Goal: Check status: Check status

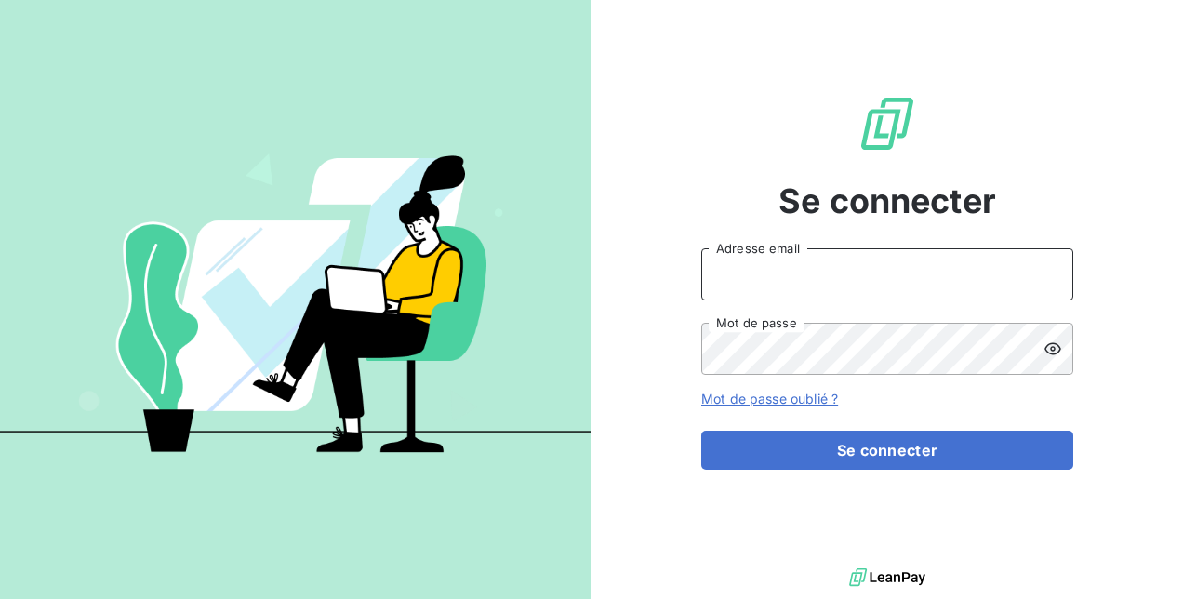
type input "[PERSON_NAME][EMAIL_ADDRESS][DOMAIN_NAME]"
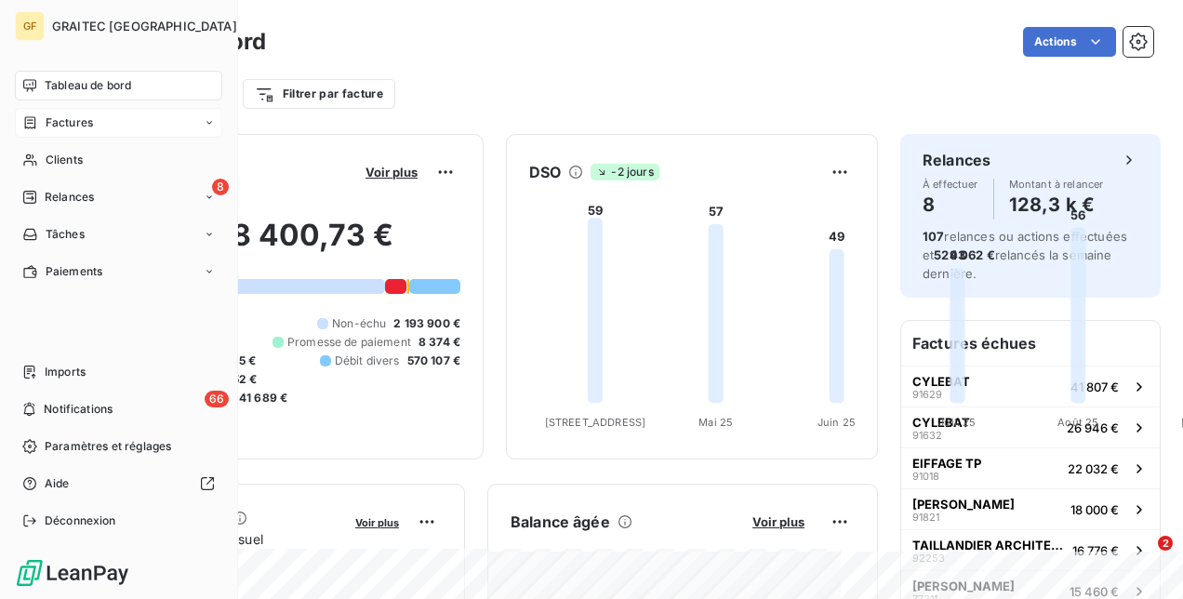
click at [102, 124] on div "Factures" at bounding box center [118, 123] width 207 height 30
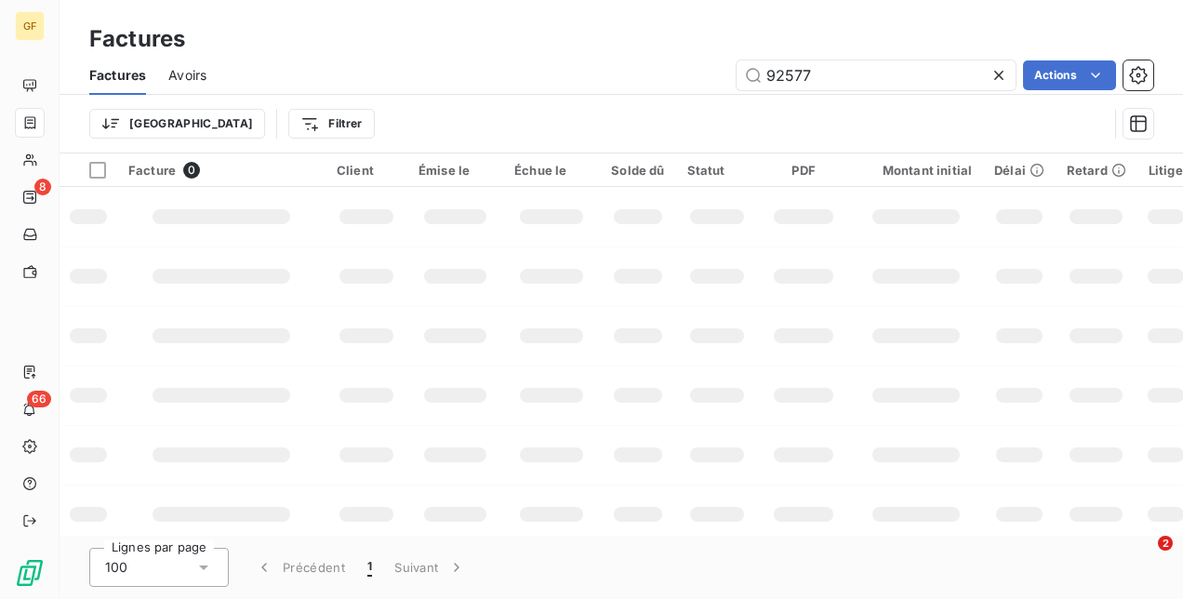
drag, startPoint x: 846, startPoint y: 70, endPoint x: 663, endPoint y: 65, distance: 183.2
click at [670, 65] on div "92577 Actions" at bounding box center [691, 75] width 924 height 30
type input "92057"
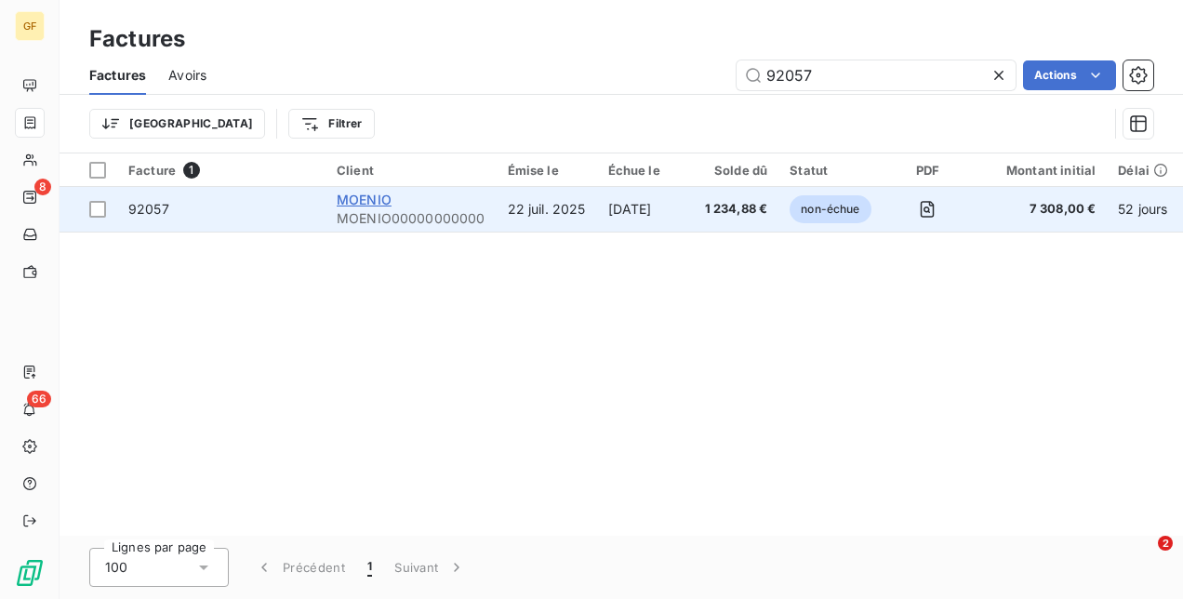
click at [359, 204] on span "MOENIO" at bounding box center [364, 200] width 55 height 16
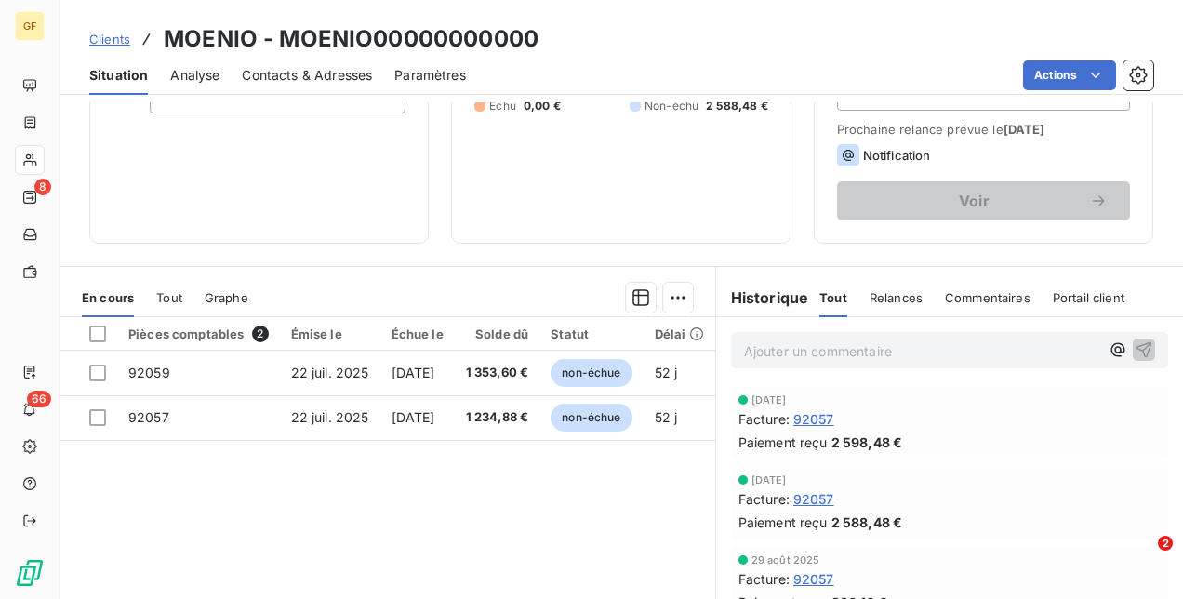
scroll to position [279, 0]
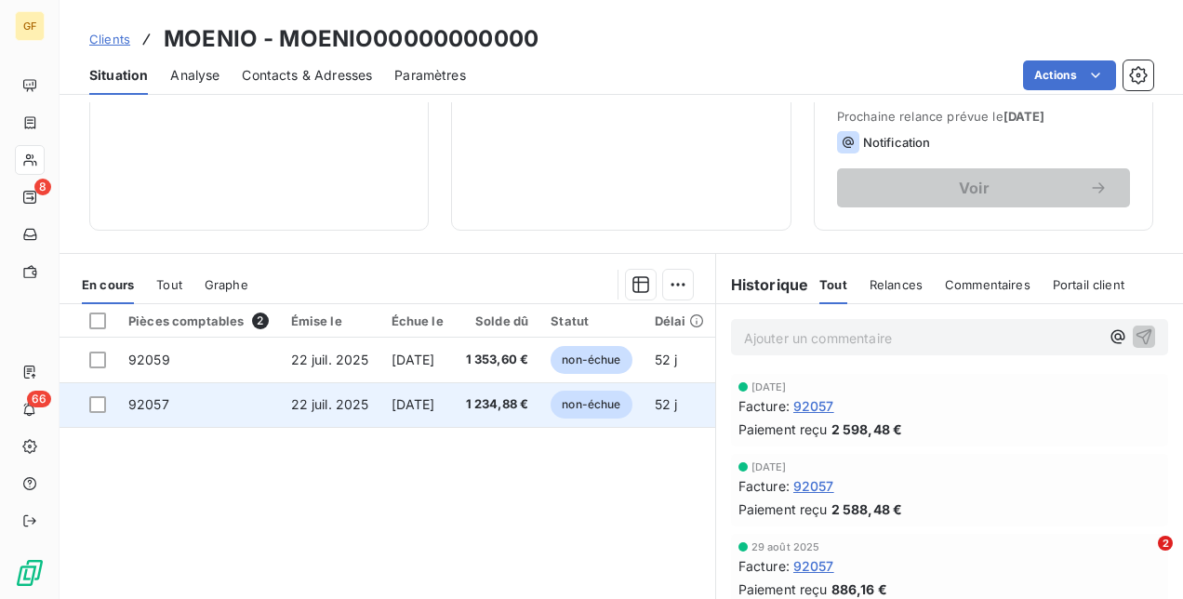
click at [417, 396] on span "[DATE]" at bounding box center [413, 404] width 44 height 16
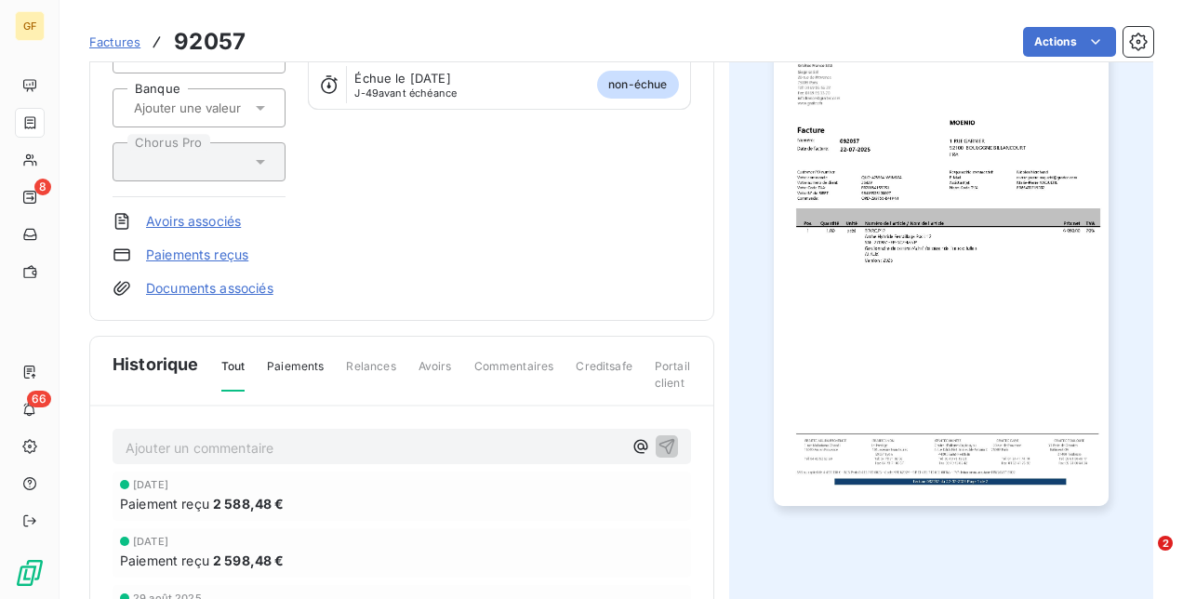
scroll to position [279, 0]
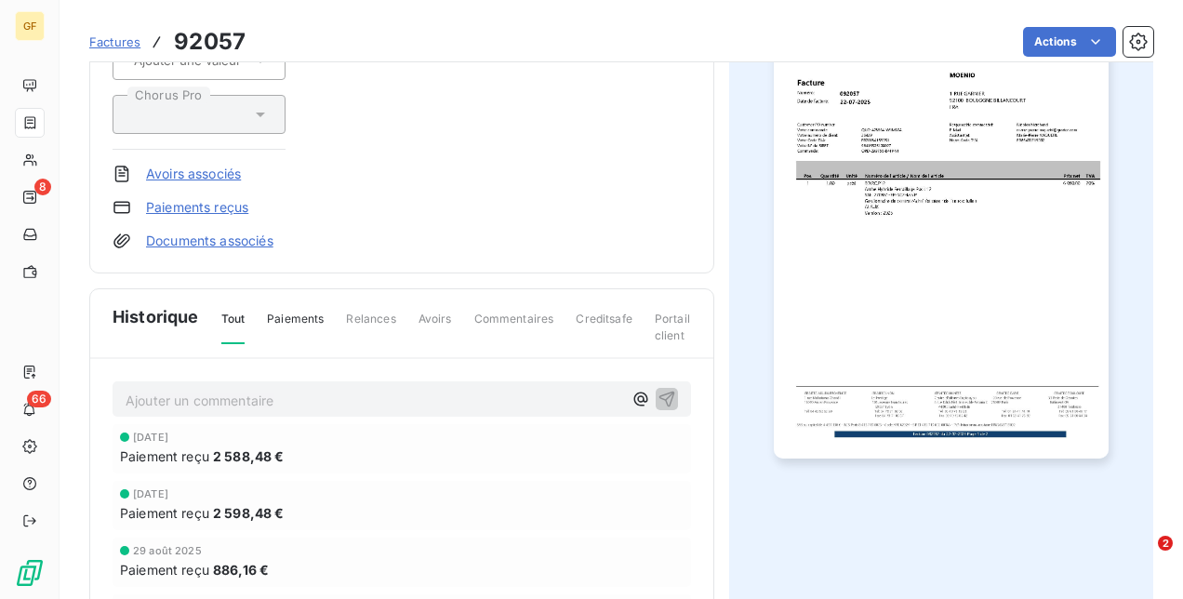
click at [932, 258] on img "button" at bounding box center [941, 222] width 335 height 472
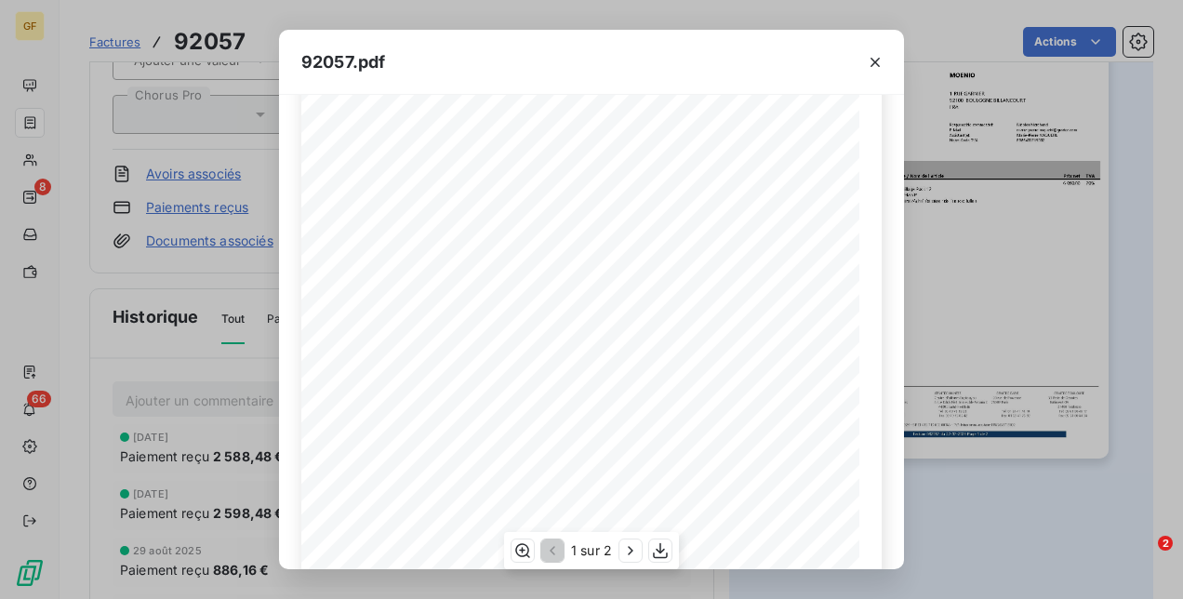
scroll to position [358, 0]
click at [627, 548] on icon "button" at bounding box center [630, 550] width 19 height 19
click at [877, 51] on button "button" at bounding box center [875, 62] width 30 height 30
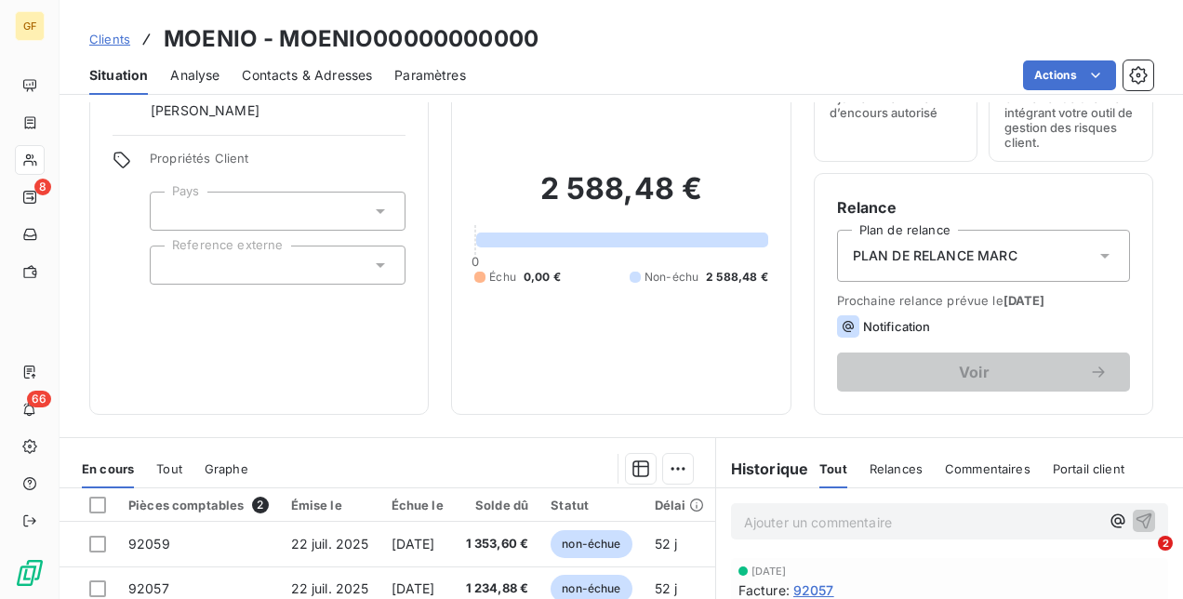
scroll to position [186, 0]
